Goal: Complete application form

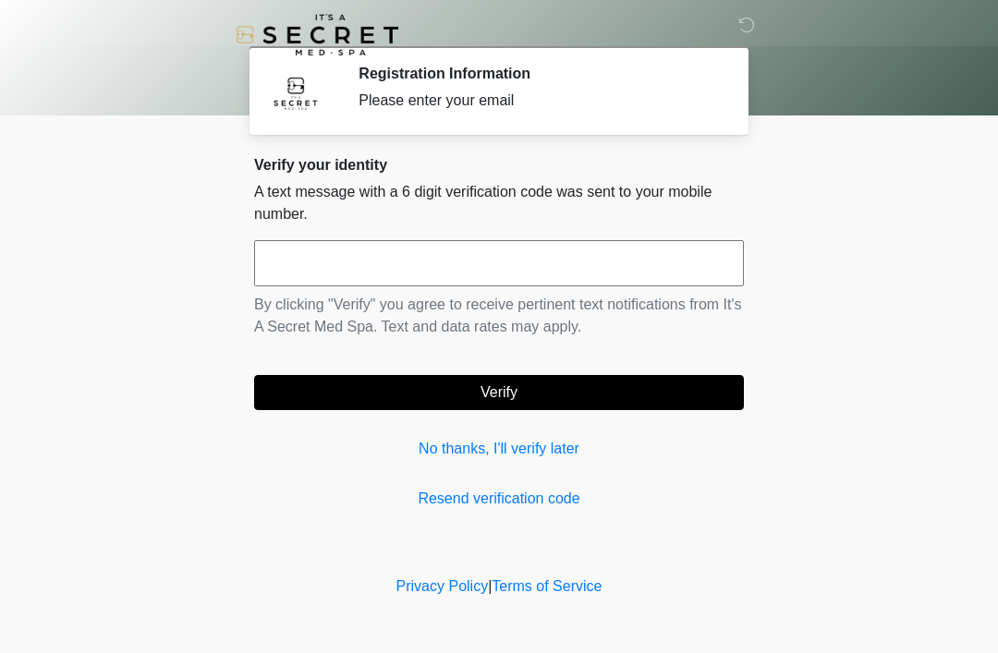
click at [579, 254] on input "text" at bounding box center [499, 263] width 490 height 46
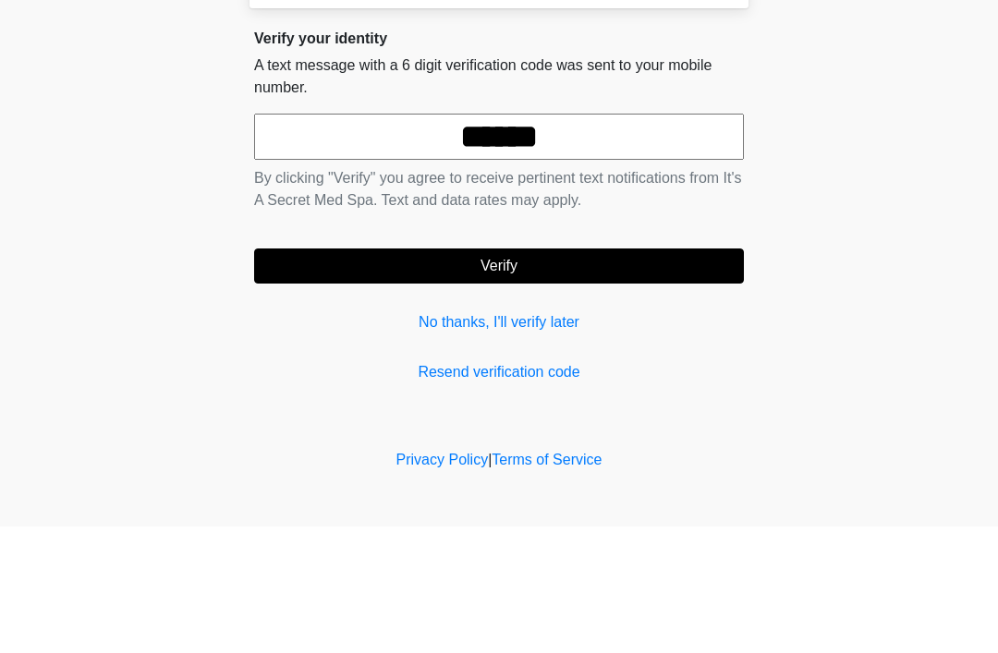
type input "******"
click at [554, 375] on button "Verify" at bounding box center [499, 392] width 490 height 35
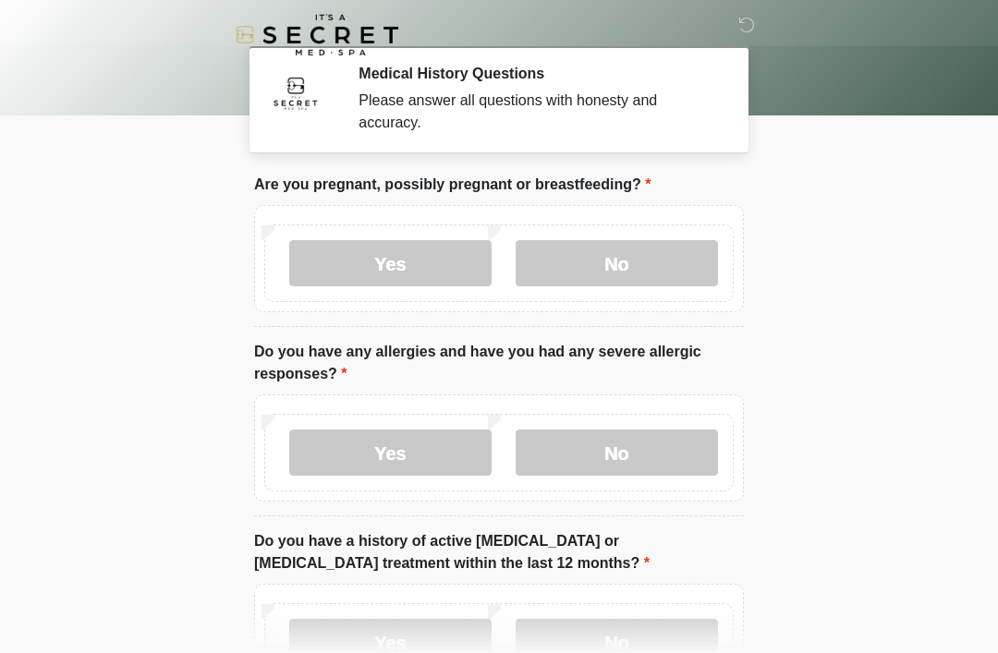
click at [662, 269] on label "No" at bounding box center [617, 263] width 202 height 46
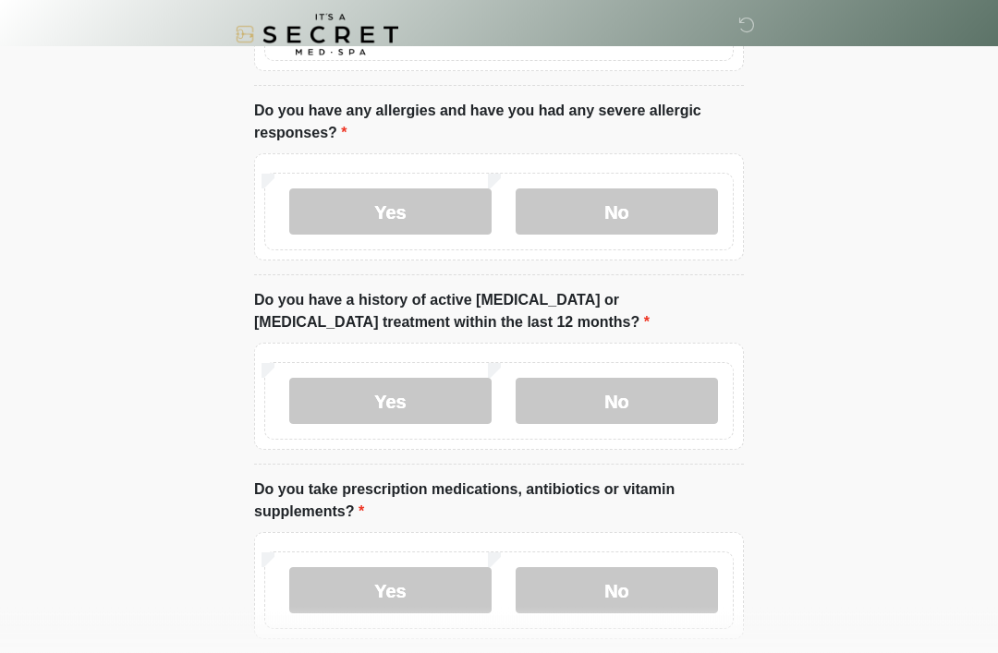
click at [653, 227] on label "No" at bounding box center [617, 212] width 202 height 46
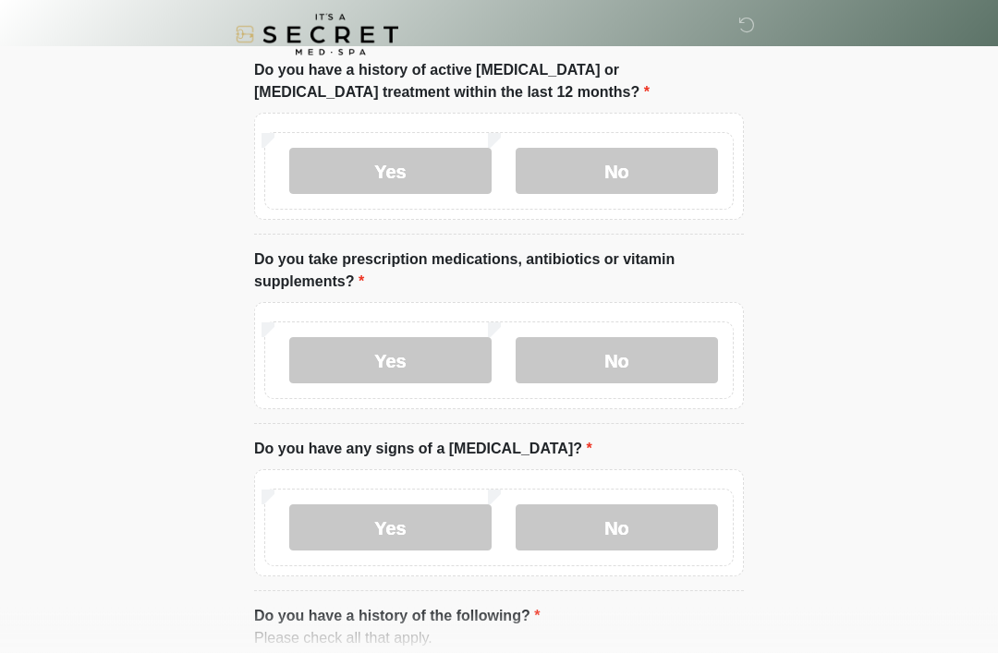
scroll to position [474, 0]
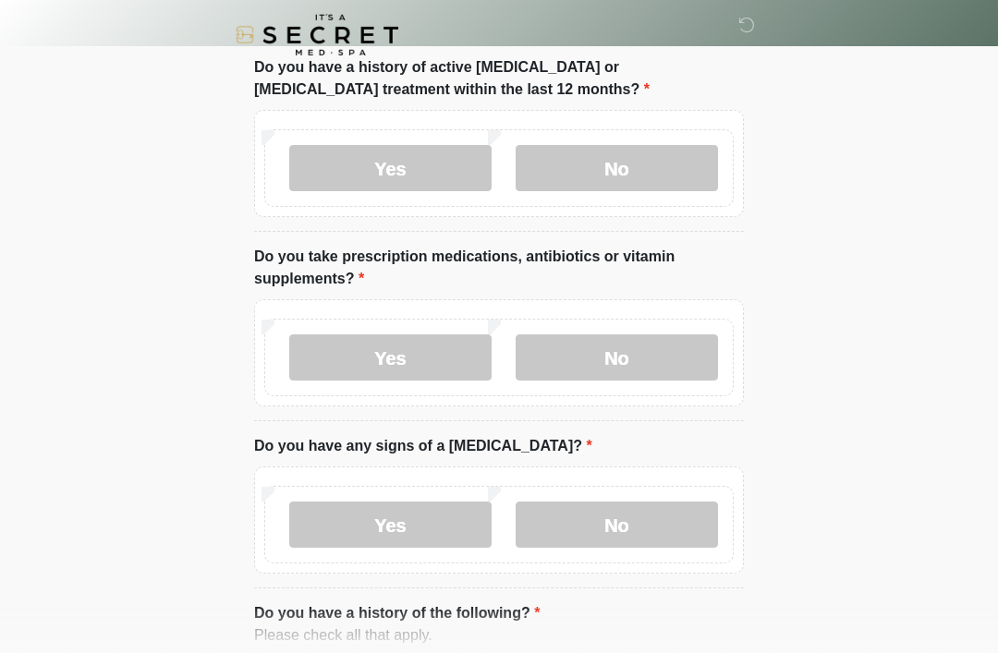
click at [650, 157] on label "No" at bounding box center [617, 168] width 202 height 46
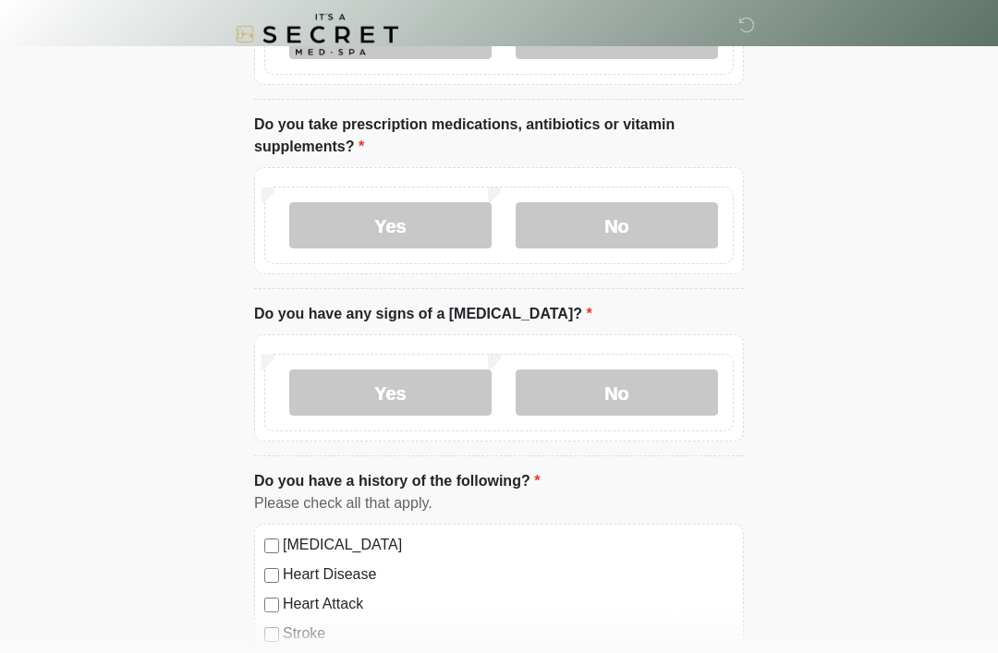
click at [665, 233] on label "No" at bounding box center [617, 226] width 202 height 46
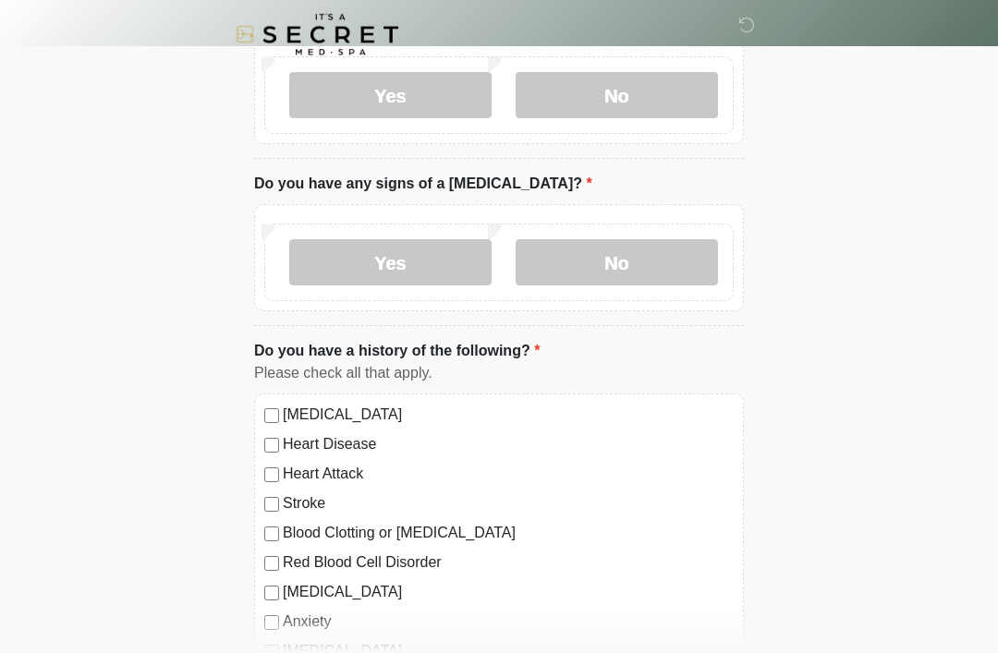
click at [687, 277] on label "No" at bounding box center [617, 263] width 202 height 46
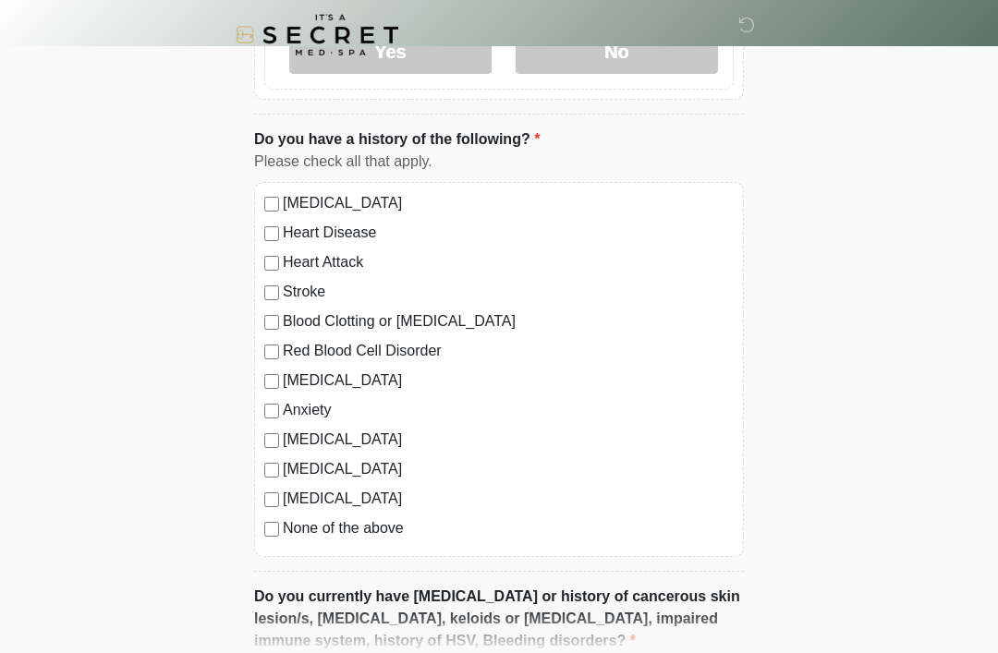
scroll to position [953, 0]
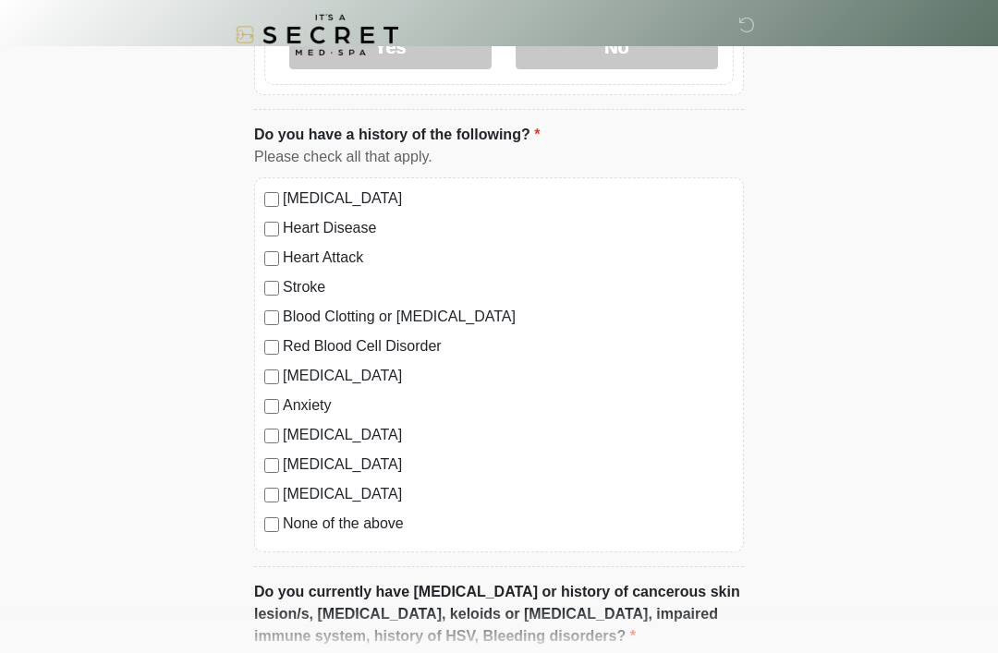
click at [394, 514] on label "None of the above" at bounding box center [508, 524] width 451 height 22
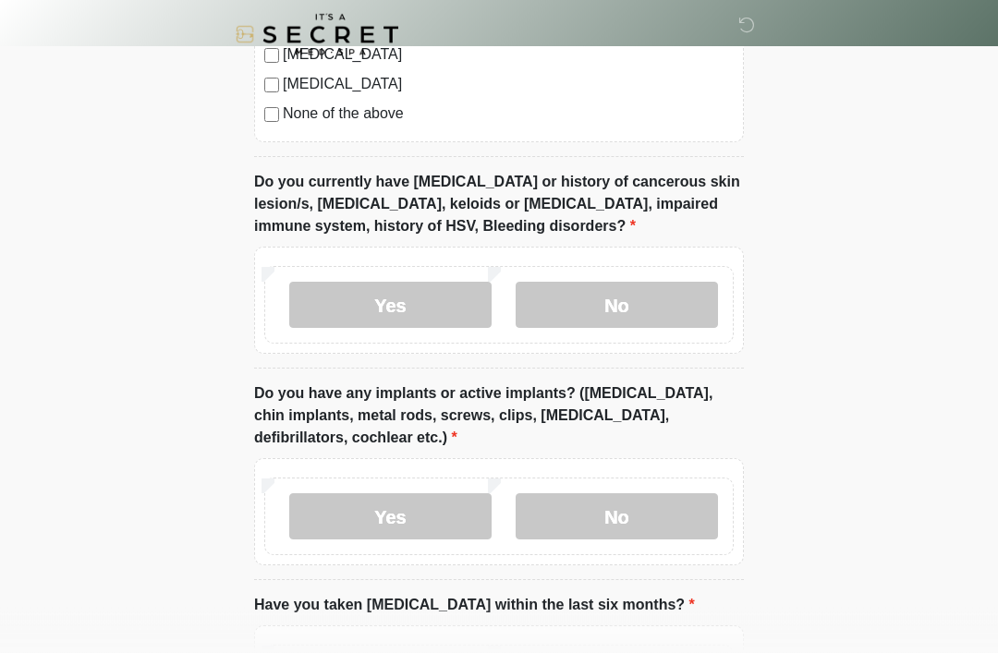
click at [641, 310] on label "No" at bounding box center [617, 306] width 202 height 46
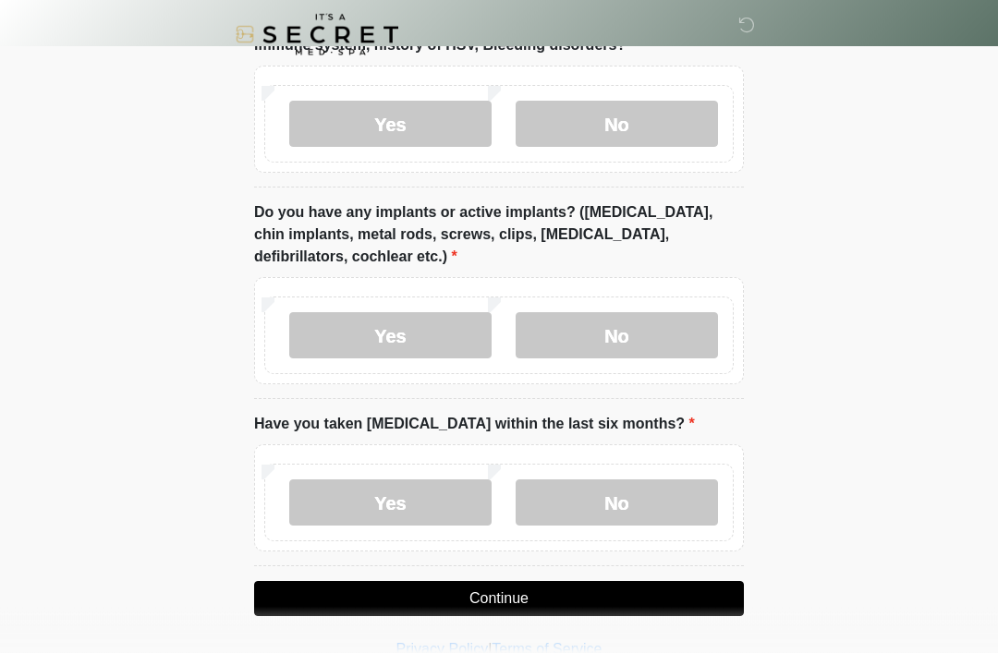
scroll to position [1544, 0]
click at [391, 343] on label "Yes" at bounding box center [390, 335] width 202 height 46
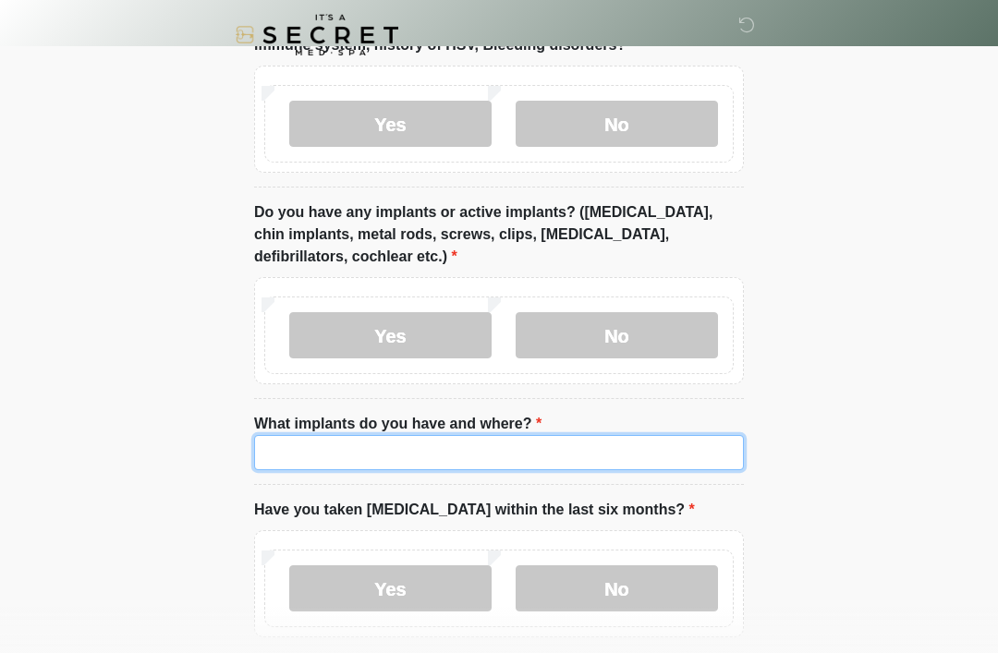
click at [624, 445] on input "What implants do you have and where?" at bounding box center [499, 452] width 490 height 35
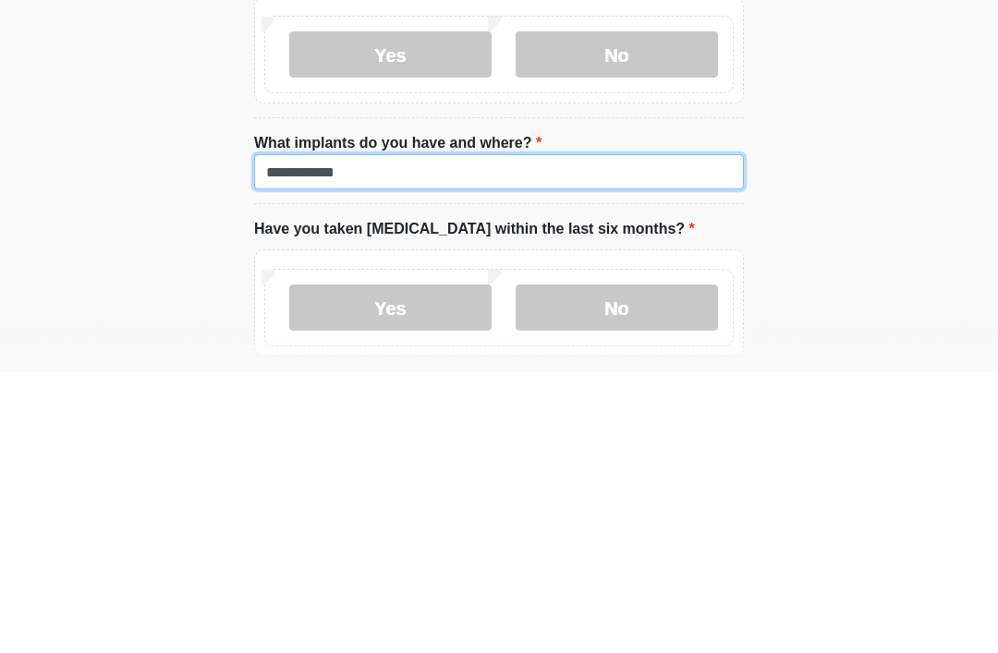
type input "**********"
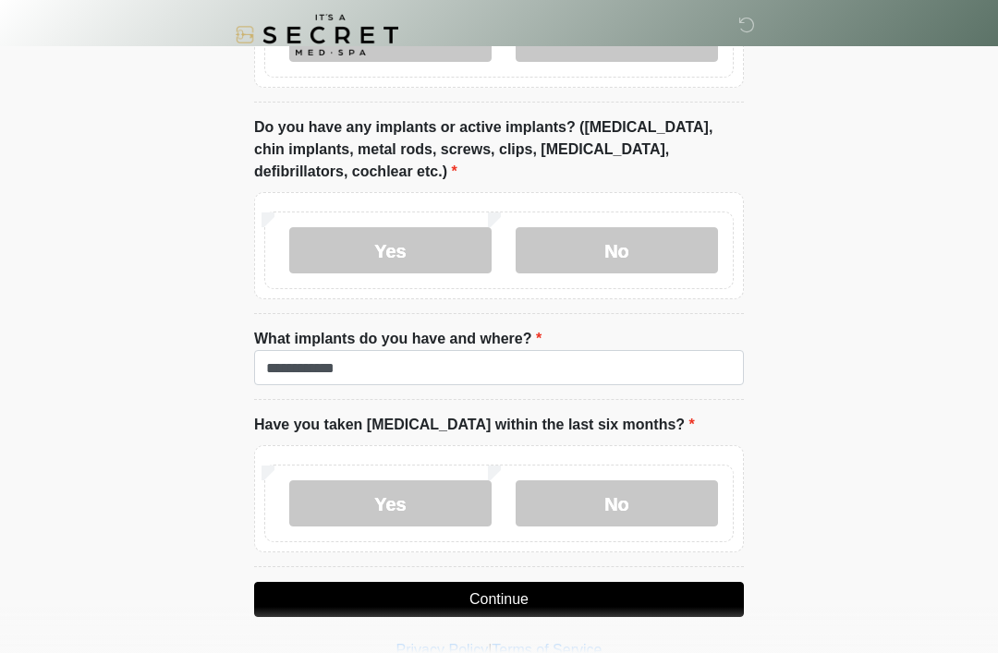
click at [685, 500] on label "No" at bounding box center [617, 504] width 202 height 46
click at [711, 596] on button "Continue" at bounding box center [499, 599] width 490 height 35
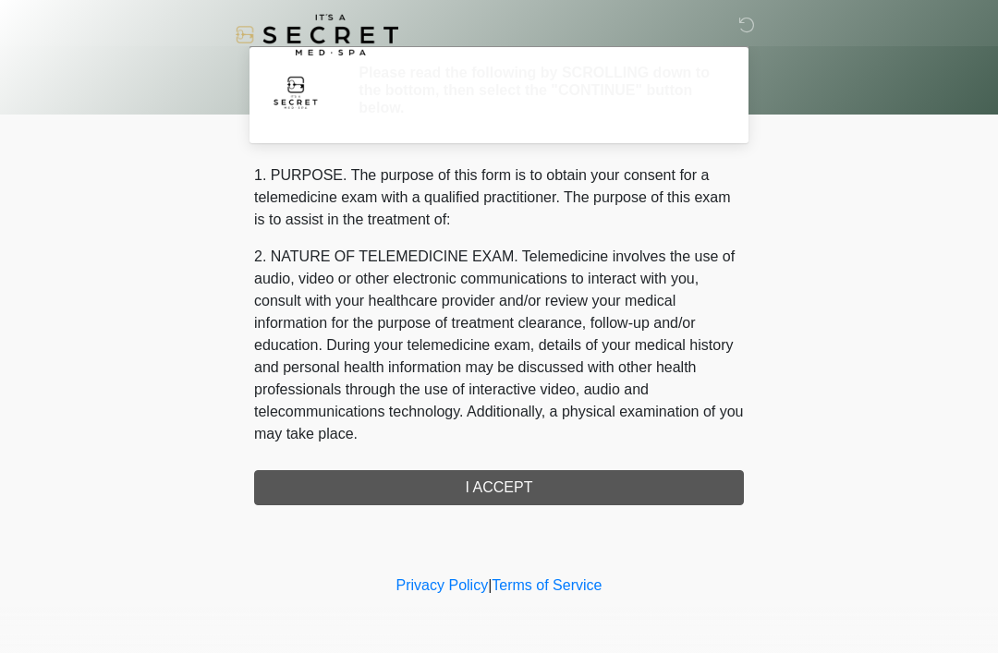
scroll to position [0, 0]
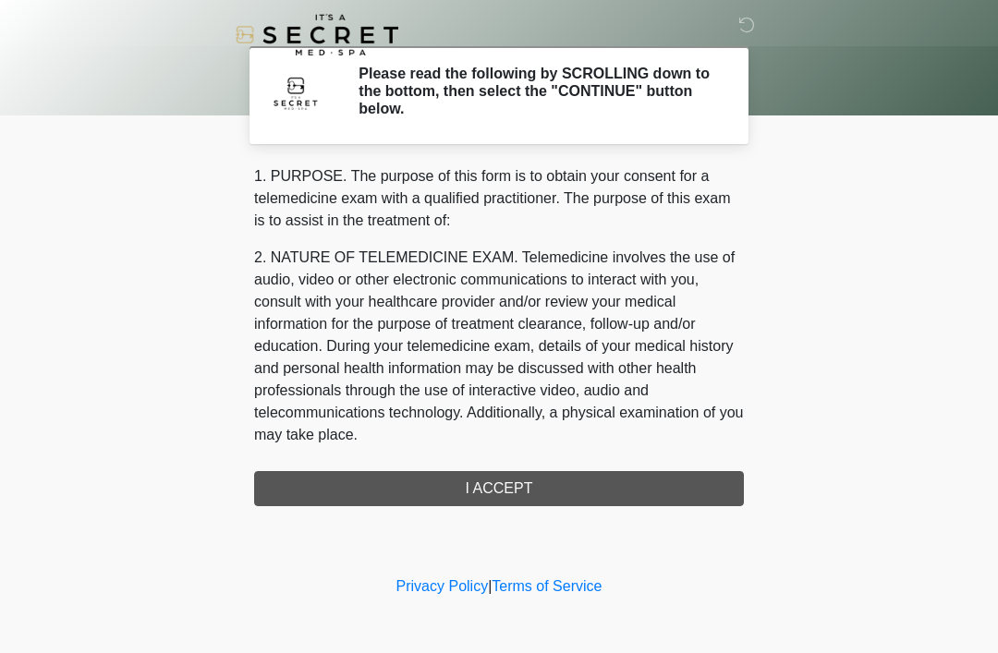
click at [629, 473] on div "1. PURPOSE. The purpose of this form is to obtain your consent for a telemedici…" at bounding box center [499, 335] width 490 height 341
click at [496, 486] on div "1. PURPOSE. The purpose of this form is to obtain your consent for a telemedici…" at bounding box center [499, 335] width 490 height 341
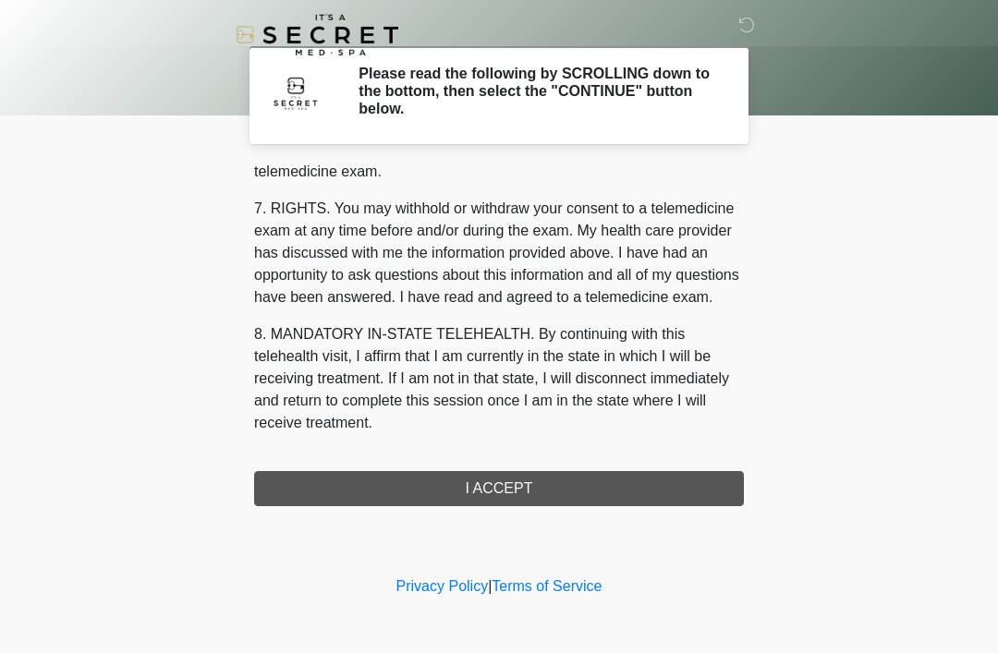
click at [533, 489] on button "I ACCEPT" at bounding box center [499, 488] width 490 height 35
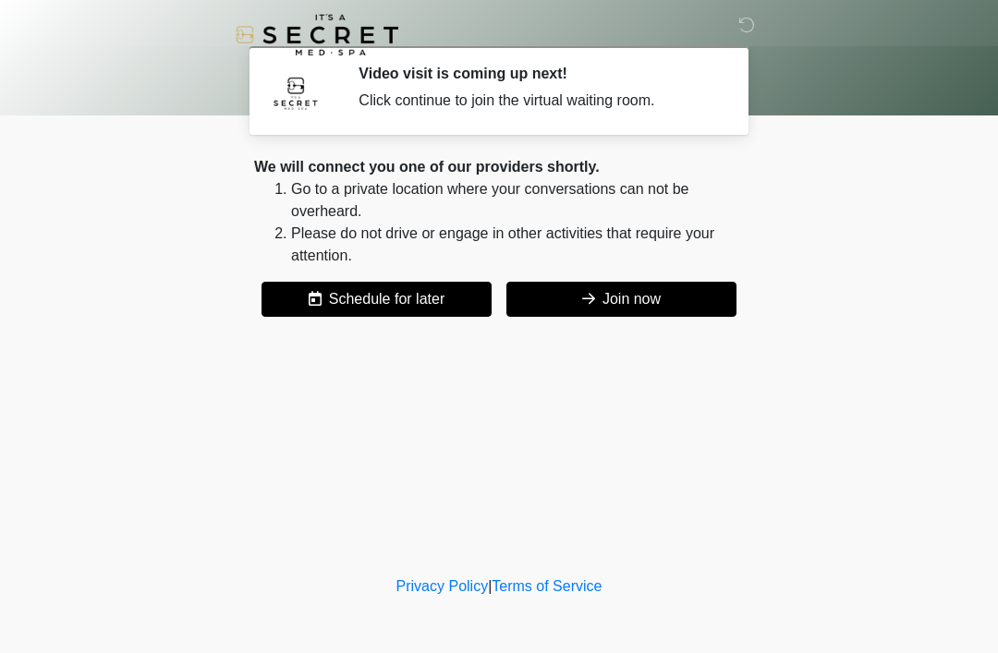
click at [616, 296] on button "Join now" at bounding box center [621, 299] width 230 height 35
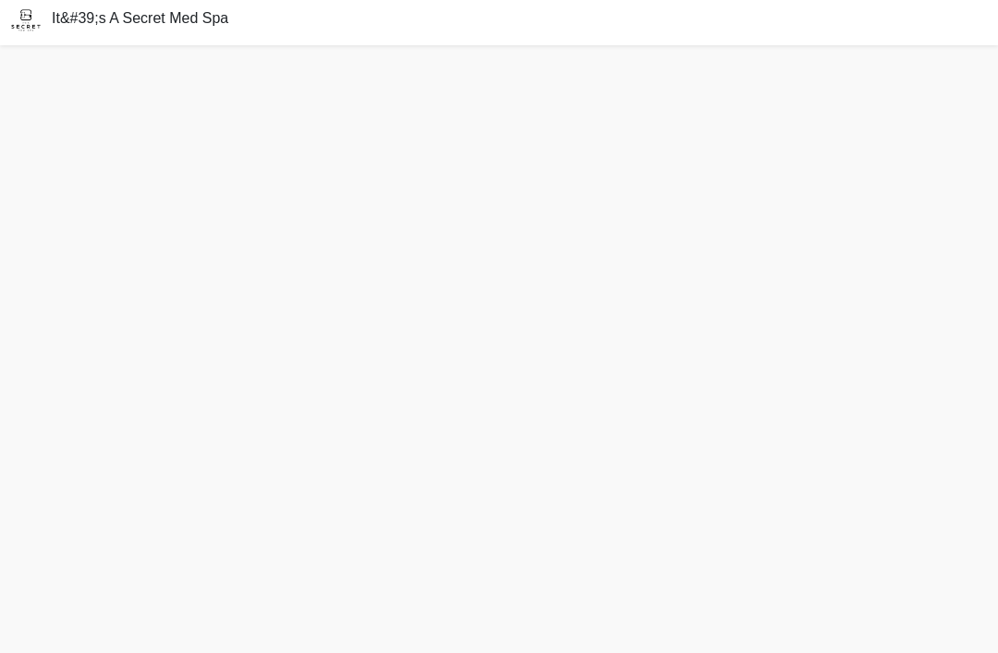
scroll to position [65, 0]
